Goal: Communication & Community: Answer question/provide support

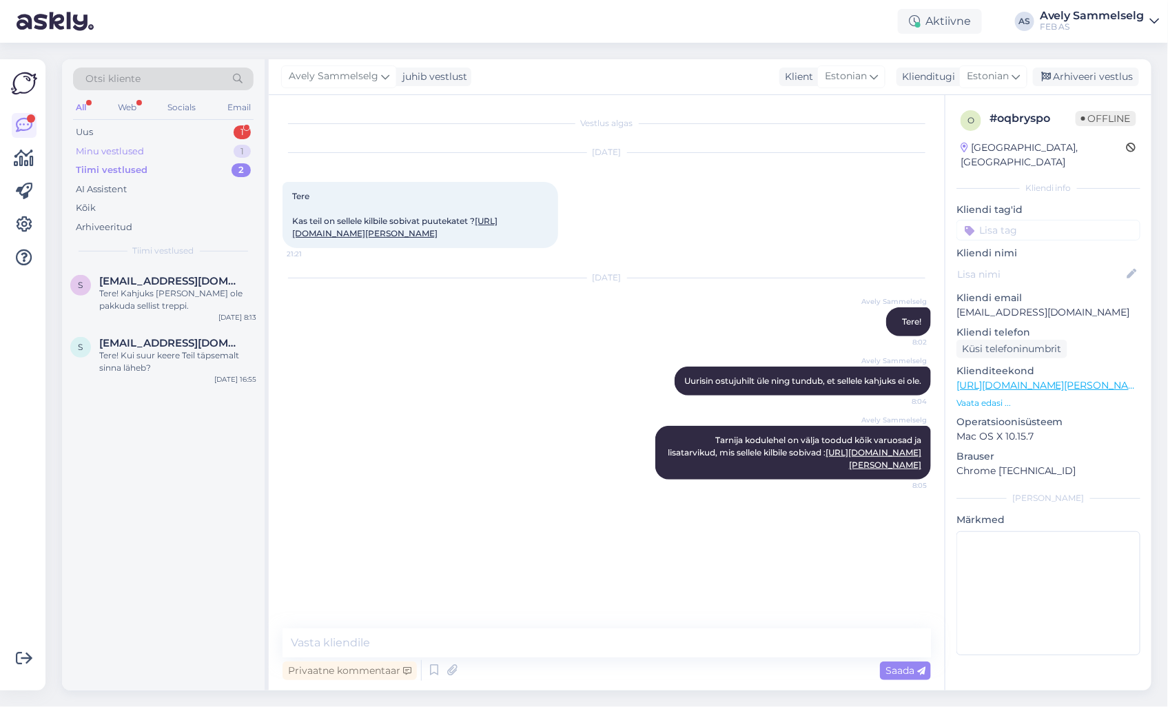
click at [177, 149] on div "Minu vestlused 1" at bounding box center [163, 151] width 181 height 19
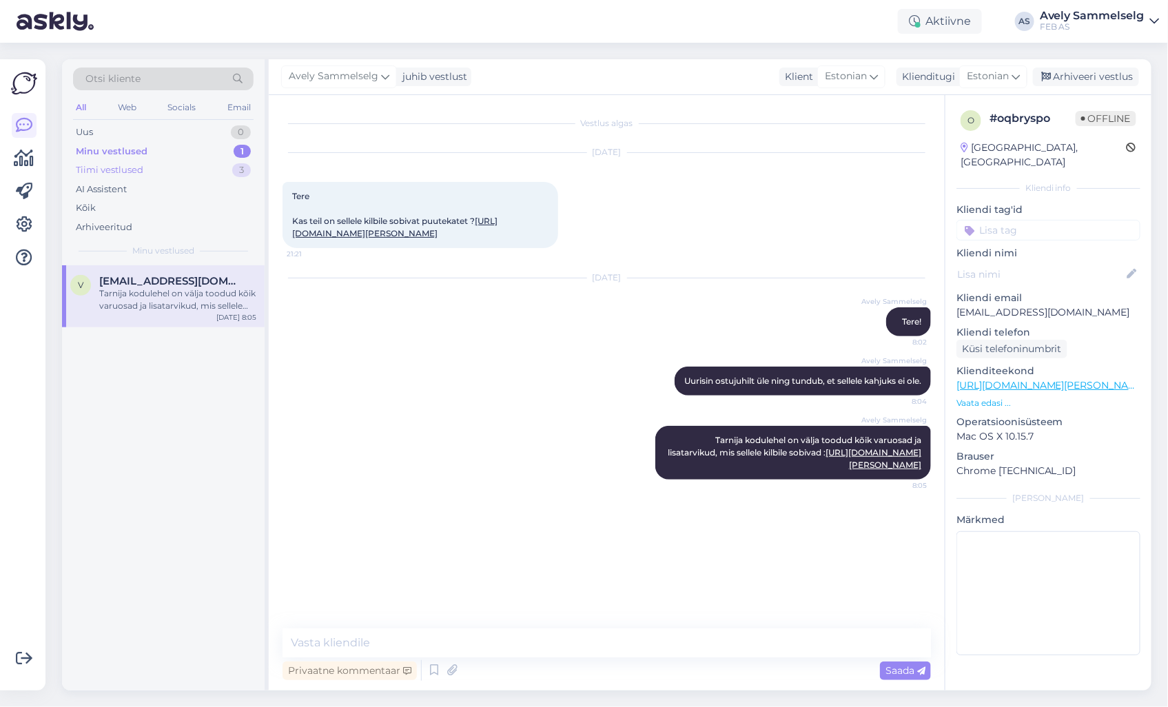
click at [138, 172] on div "Tiimi vestlused" at bounding box center [110, 170] width 68 height 14
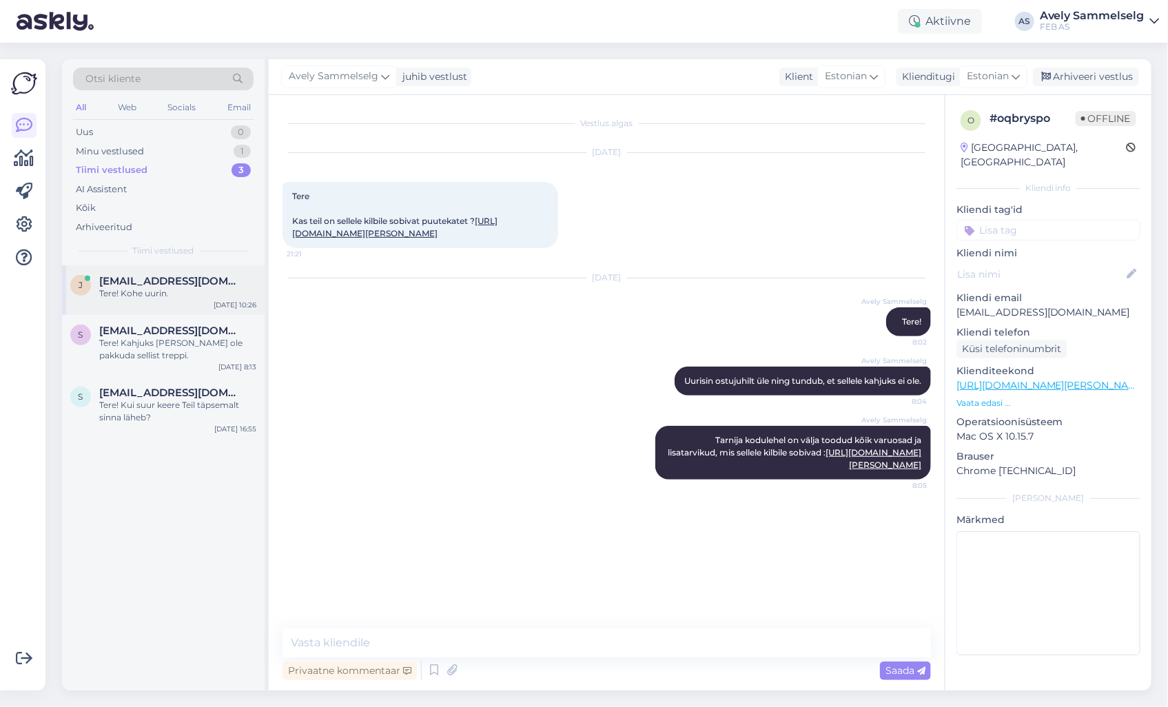
click at [174, 288] on div "Tere! Kohe uurin." at bounding box center [177, 293] width 157 height 12
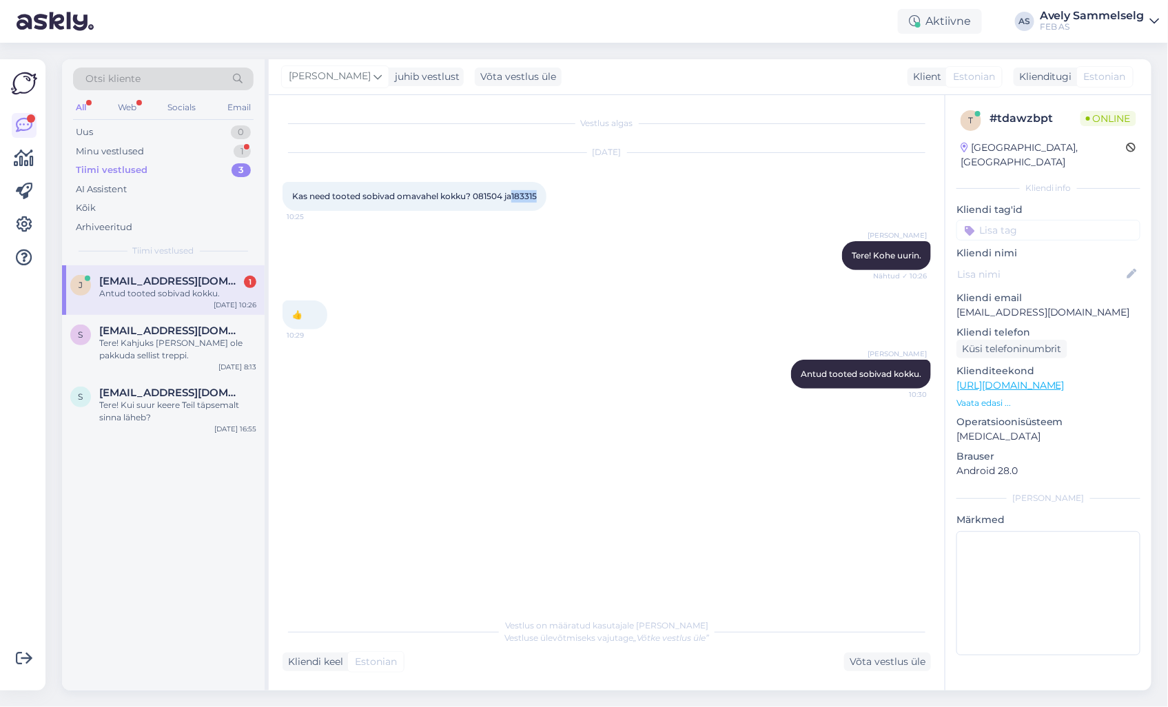
drag, startPoint x: 541, startPoint y: 194, endPoint x: 513, endPoint y: 196, distance: 27.6
click at [513, 196] on div "Kas need tooted sobivad omavahel kokku? 081504 ja183315 10:25" at bounding box center [415, 196] width 264 height 29
copy span "183315"
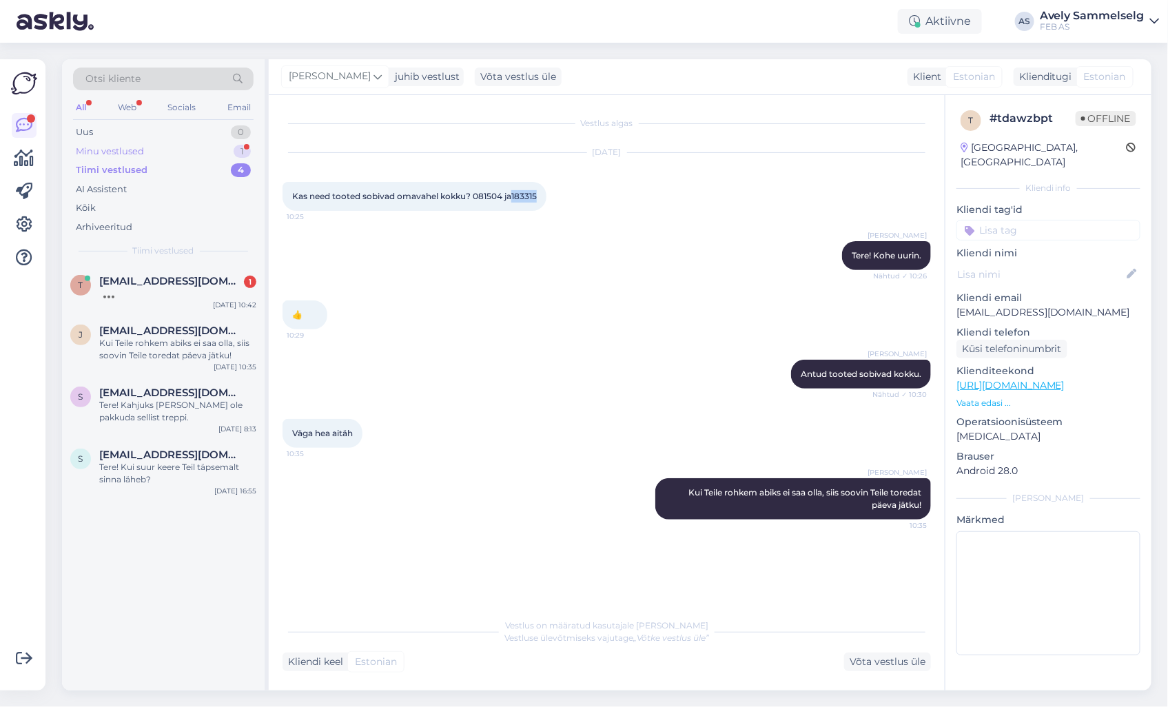
click at [132, 154] on div "Minu vestlused" at bounding box center [110, 152] width 68 height 14
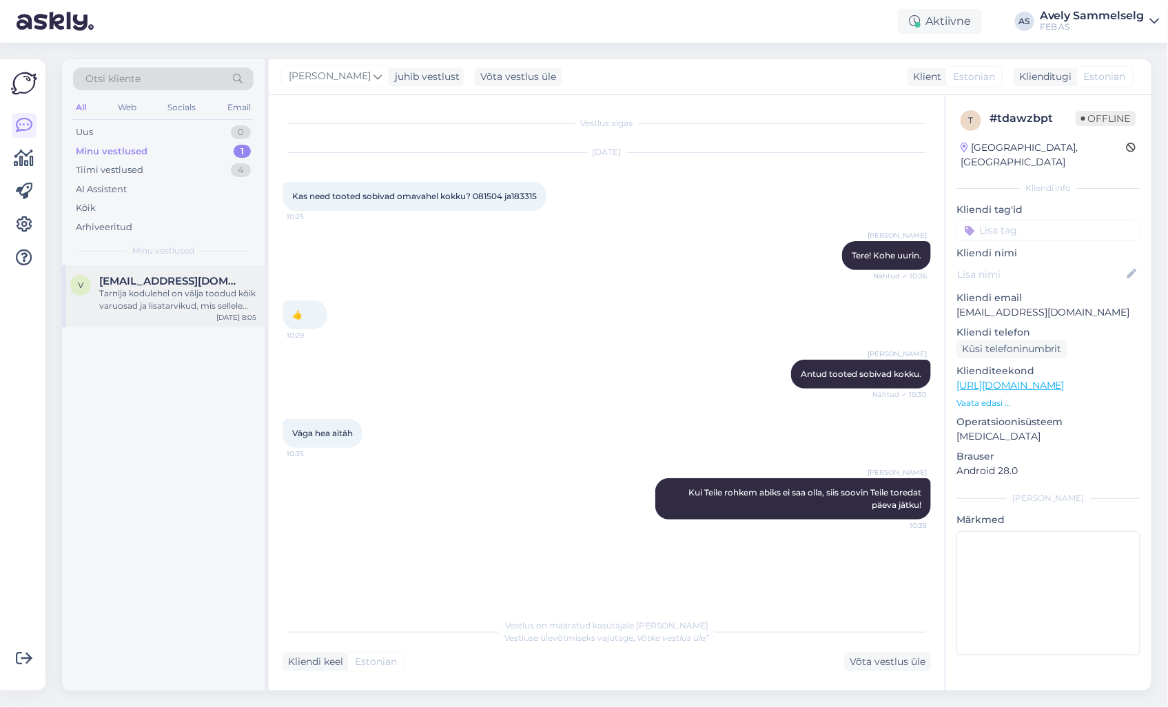
click at [192, 306] on div "Tarnija kodulehel on välja toodud kõik varuosad ja lisatarvikud, mis sellele ki…" at bounding box center [177, 299] width 157 height 25
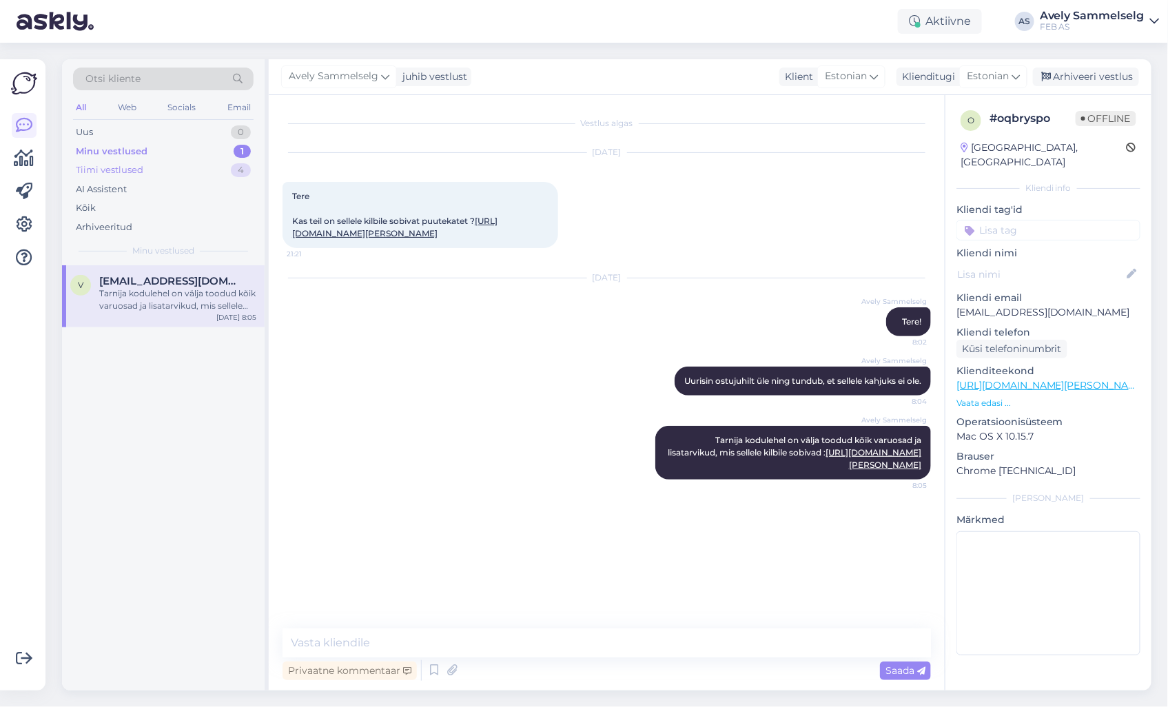
click at [163, 170] on div "Tiimi vestlused 4" at bounding box center [163, 170] width 181 height 19
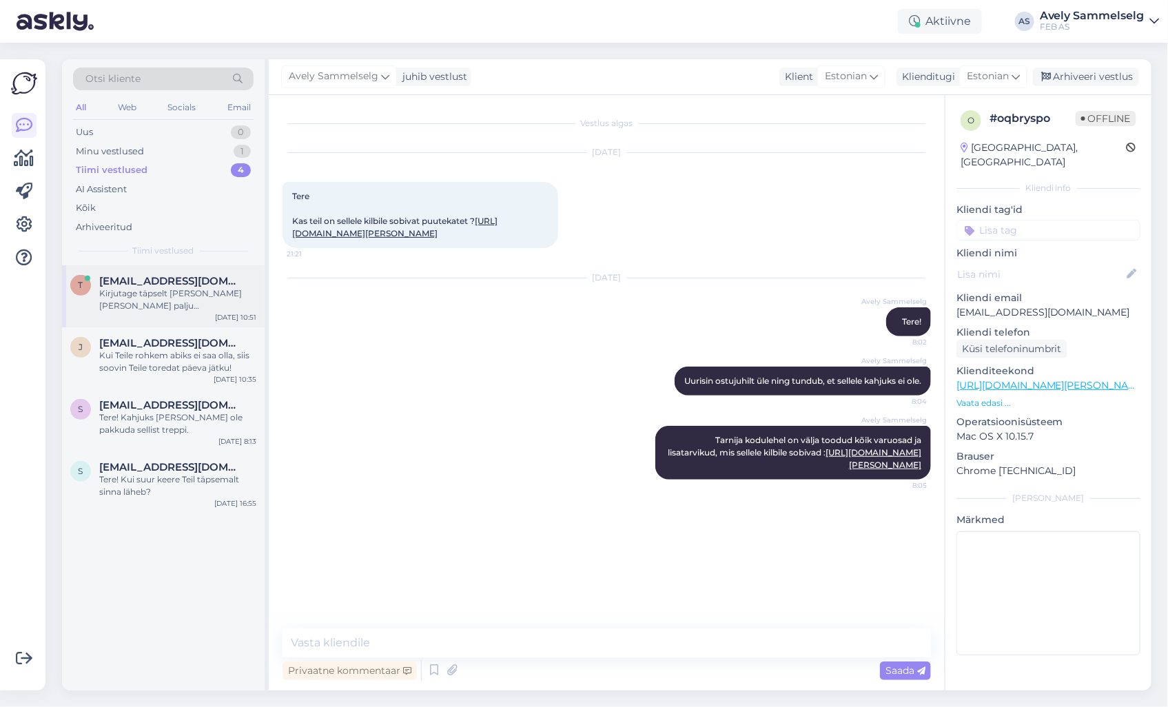
click at [167, 295] on div "Kirjutage täpselt [PERSON_NAME] [PERSON_NAME] palju [PERSON_NAME]" at bounding box center [177, 299] width 157 height 25
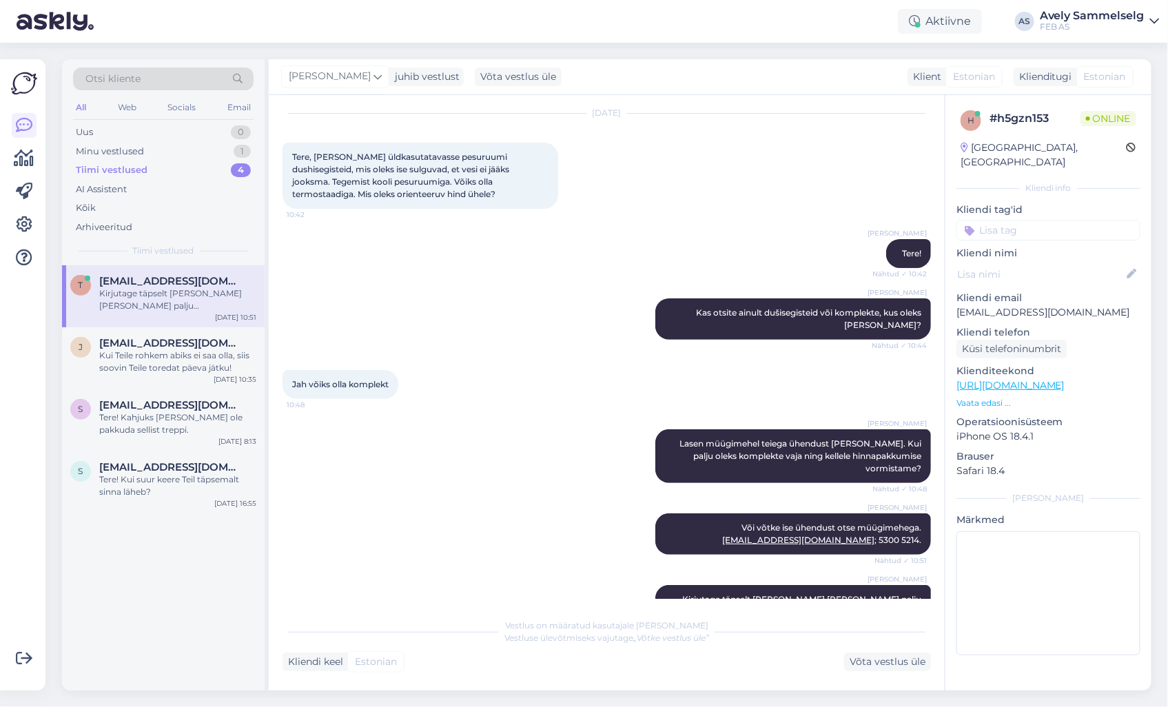
scroll to position [56, 0]
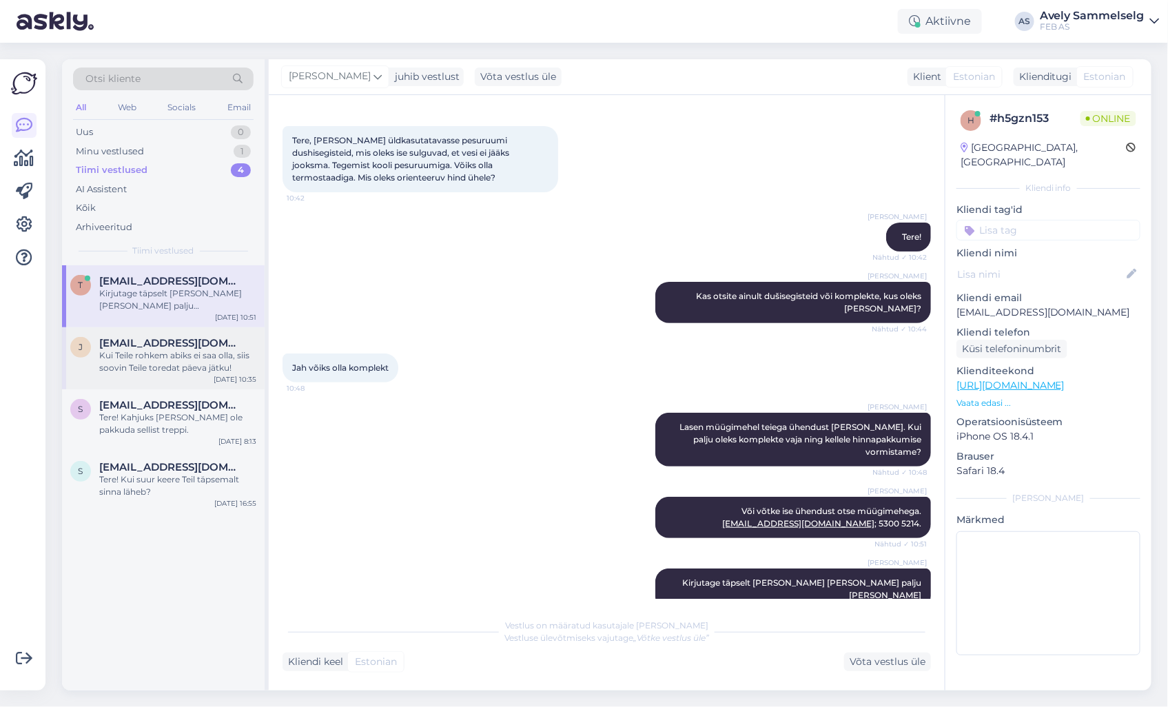
click at [147, 362] on div "Kui Teile rohkem abiks ei saa olla, siis soovin Teile toredat päeva jätku!" at bounding box center [177, 361] width 157 height 25
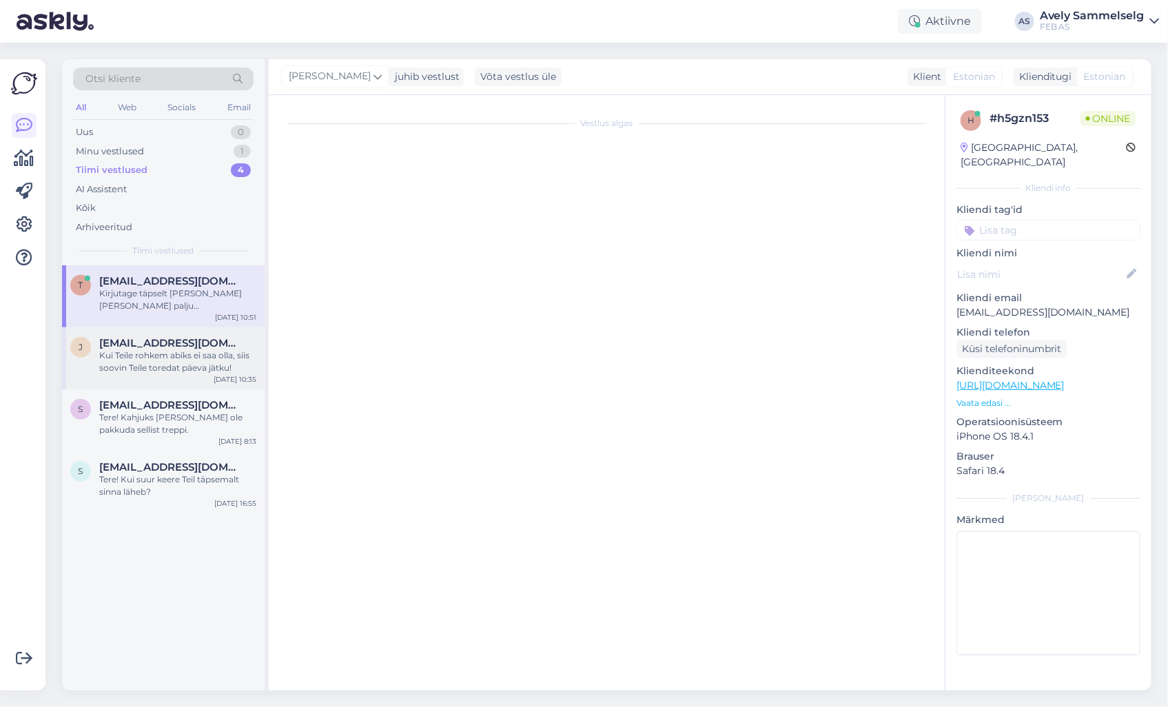
scroll to position [0, 0]
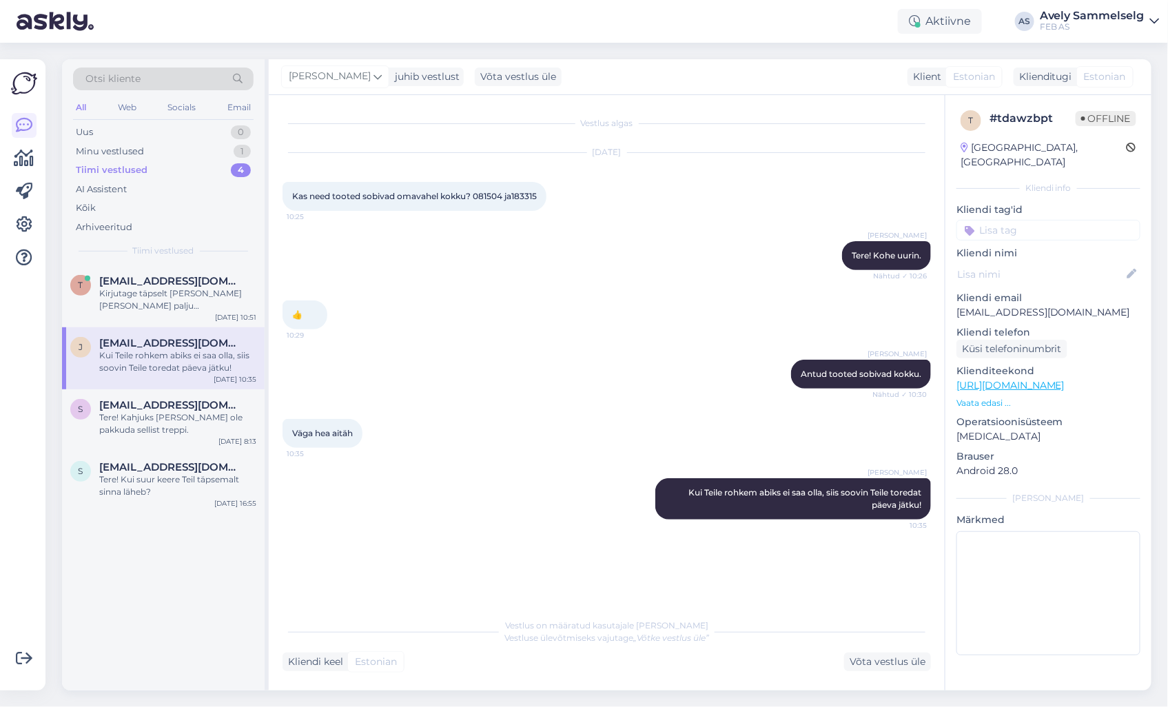
click at [975, 397] on p "Vaata edasi ..." at bounding box center [1048, 403] width 184 height 12
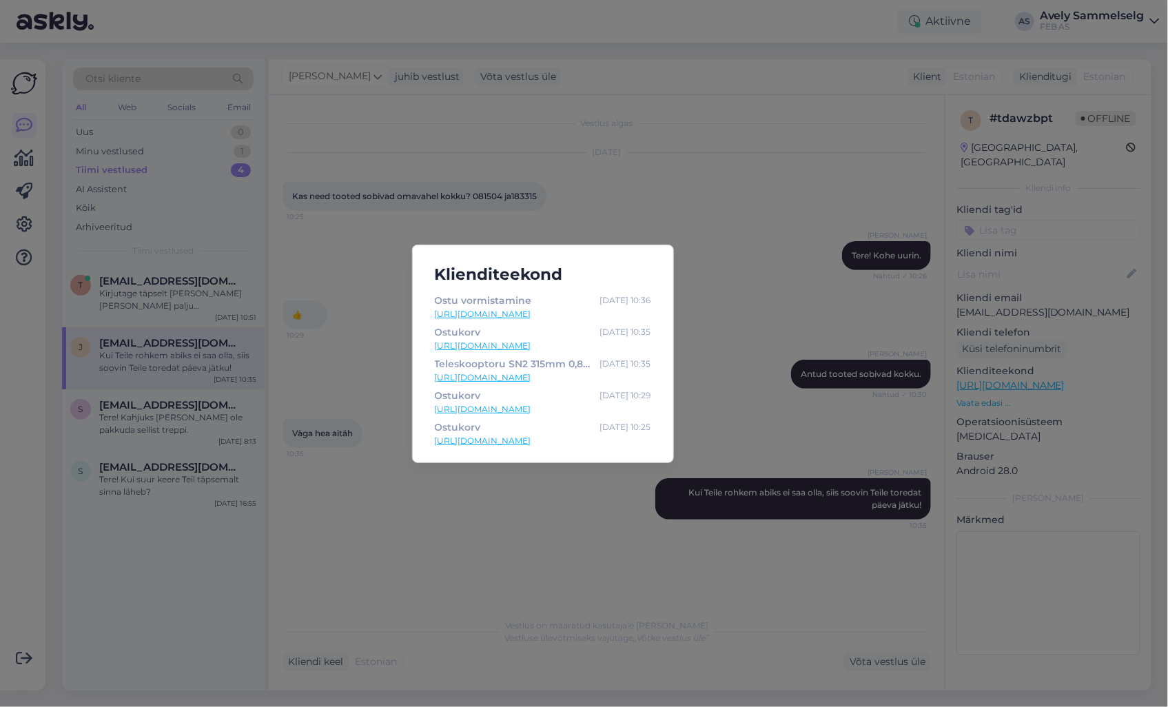
click at [579, 373] on link "[URL][DOMAIN_NAME]" at bounding box center [543, 377] width 216 height 12
